Goal: Information Seeking & Learning: Learn about a topic

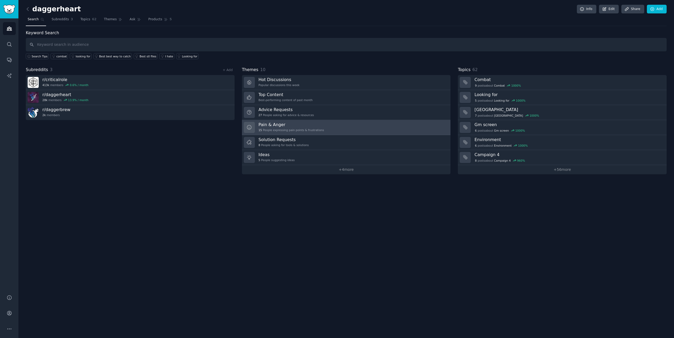
click at [278, 125] on h3 "Pain & Anger" at bounding box center [291, 125] width 66 height 6
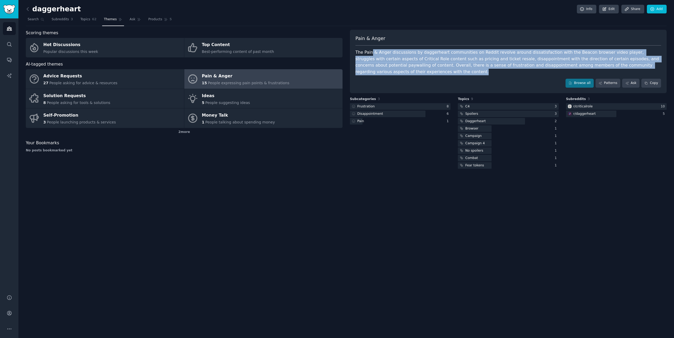
drag, startPoint x: 372, startPoint y: 55, endPoint x: 428, endPoint y: 73, distance: 59.1
click at [428, 73] on div "The Pain & Anger discussions by daggerheart communities on Reddit revolve aroun…" at bounding box center [507, 62] width 305 height 26
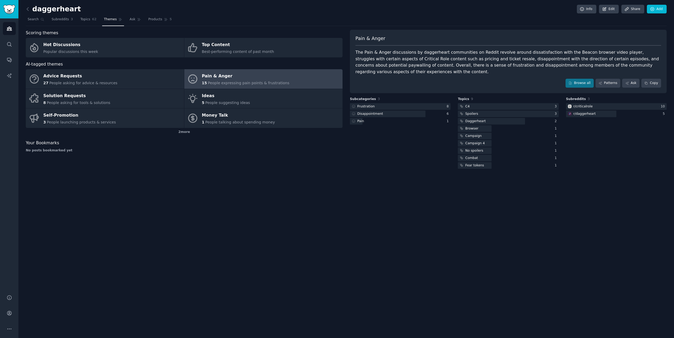
click at [428, 73] on div "The Pain & Anger discussions by daggerheart communities on Reddit revolve aroun…" at bounding box center [507, 62] width 305 height 26
click at [403, 107] on div at bounding box center [400, 106] width 101 height 7
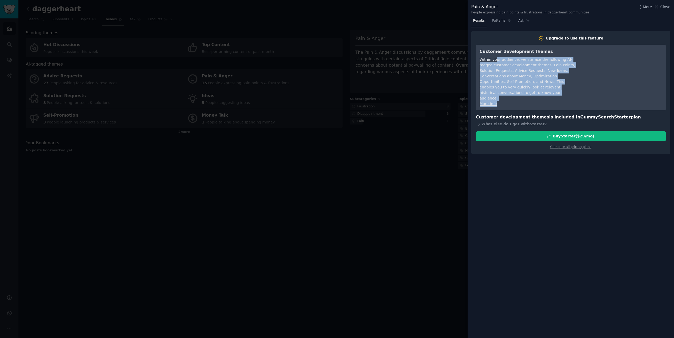
drag, startPoint x: 496, startPoint y: 59, endPoint x: 536, endPoint y: 88, distance: 49.3
click at [536, 88] on div "Customer development themes Within your audience, we surface the following AI-t…" at bounding box center [527, 77] width 96 height 58
click at [536, 101] on div "More info" at bounding box center [527, 104] width 96 height 6
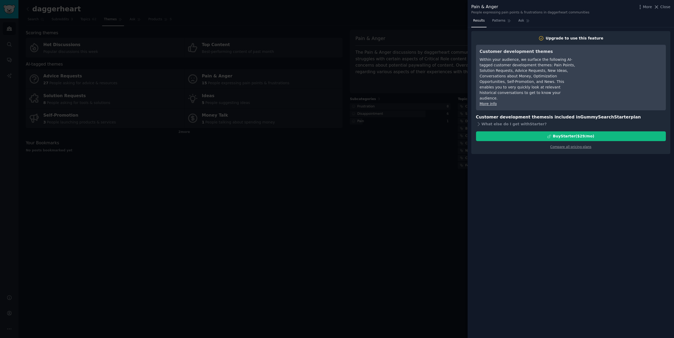
click at [331, 205] on div at bounding box center [337, 169] width 674 height 338
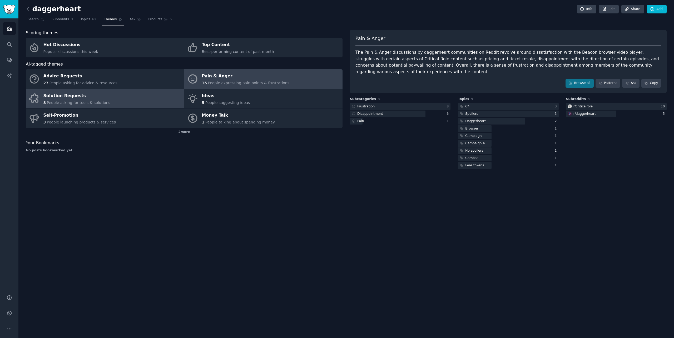
click at [137, 95] on link "Solution Requests 8 People asking for tools & solutions" at bounding box center [105, 98] width 158 height 19
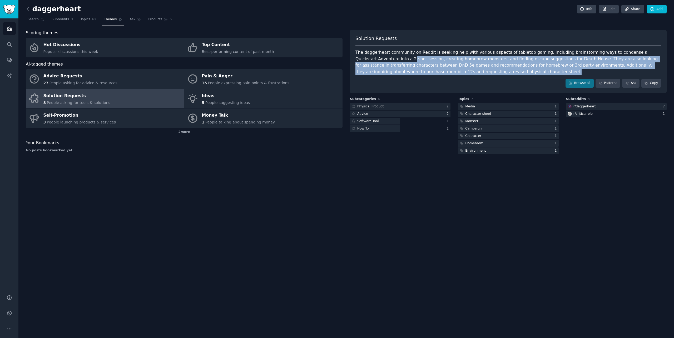
drag, startPoint x: 438, startPoint y: 64, endPoint x: 504, endPoint y: 76, distance: 66.4
click at [504, 76] on div "Solution Requests The daggerheart community on Reddit is seeking help with vari…" at bounding box center [508, 61] width 317 height 63
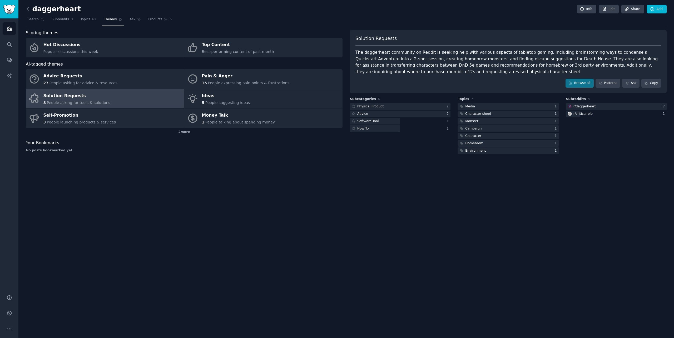
click at [504, 76] on div "Solution Requests The daggerheart community on Reddit is seeking help with vari…" at bounding box center [508, 61] width 317 height 63
click at [509, 213] on div "daggerheart Info Edit Share Add Search Subreddits 3 Topics 62 Themes Ask Produc…" at bounding box center [345, 169] width 655 height 338
click at [580, 82] on link "Browse all" at bounding box center [579, 83] width 28 height 9
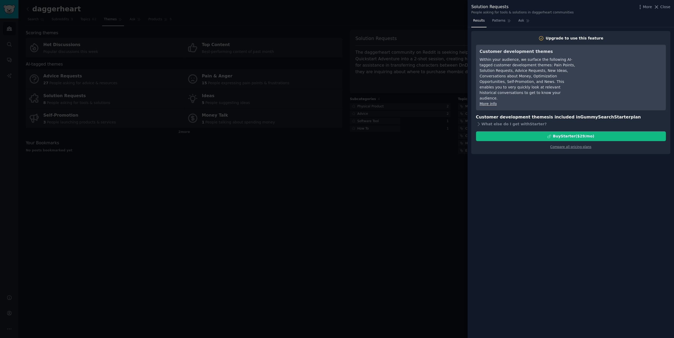
click at [390, 31] on div at bounding box center [337, 169] width 674 height 338
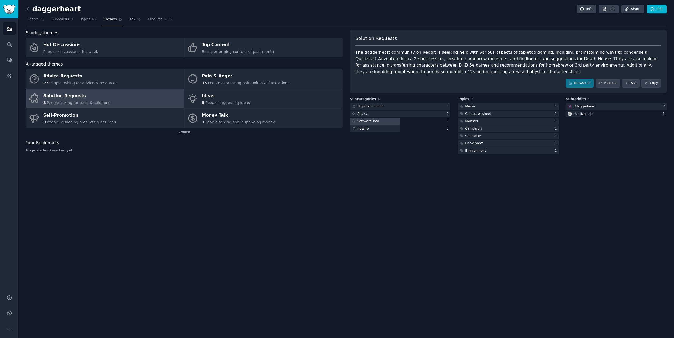
click at [368, 122] on div "Software Tool" at bounding box center [368, 121] width 22 height 5
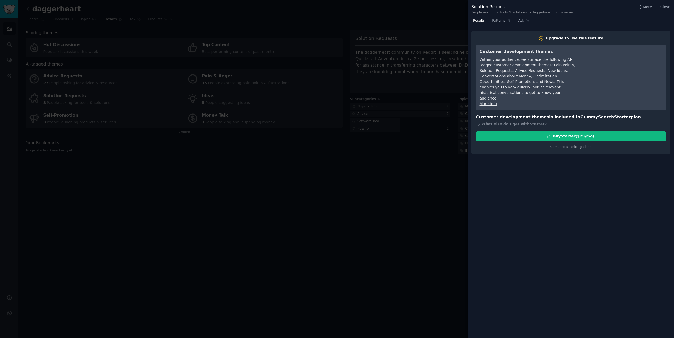
click at [388, 184] on div at bounding box center [337, 169] width 674 height 338
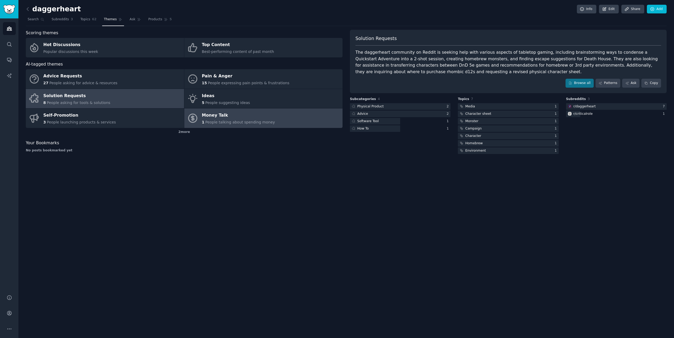
click at [299, 117] on link "Money Talk 1 People talking about spending money" at bounding box center [263, 117] width 158 height 19
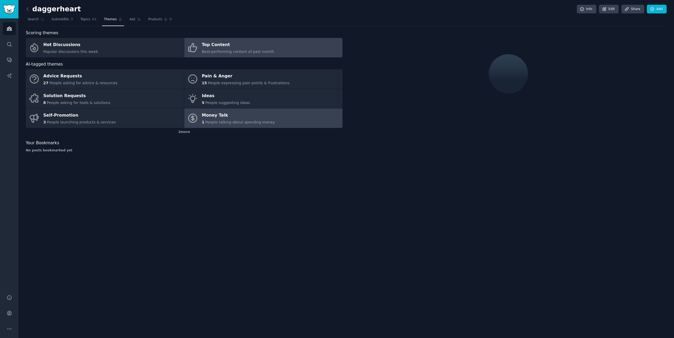
click at [273, 51] on link "Top Content Best-performing content of past month" at bounding box center [263, 47] width 158 height 19
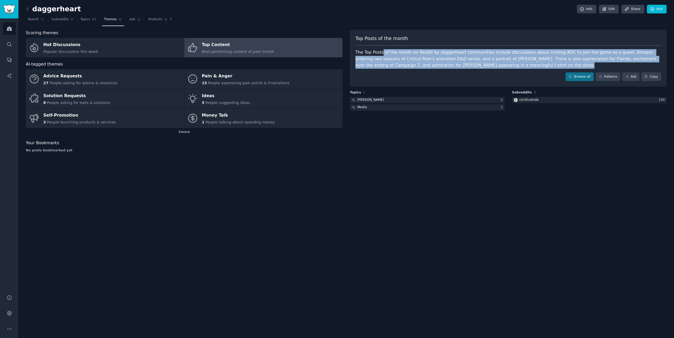
drag, startPoint x: 382, startPoint y: 52, endPoint x: 524, endPoint y: 74, distance: 143.5
click at [524, 74] on div "Top Posts of the month The Top Posts of the month on Reddit by daggerheart comm…" at bounding box center [508, 58] width 317 height 57
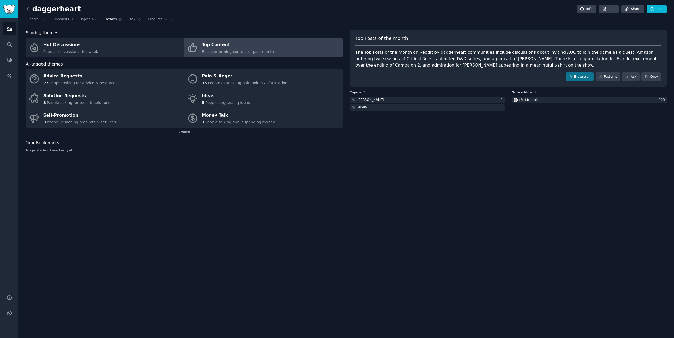
click at [524, 74] on div "Browse all Patterns Ask Copy" at bounding box center [507, 76] width 305 height 9
